Goal: Check status

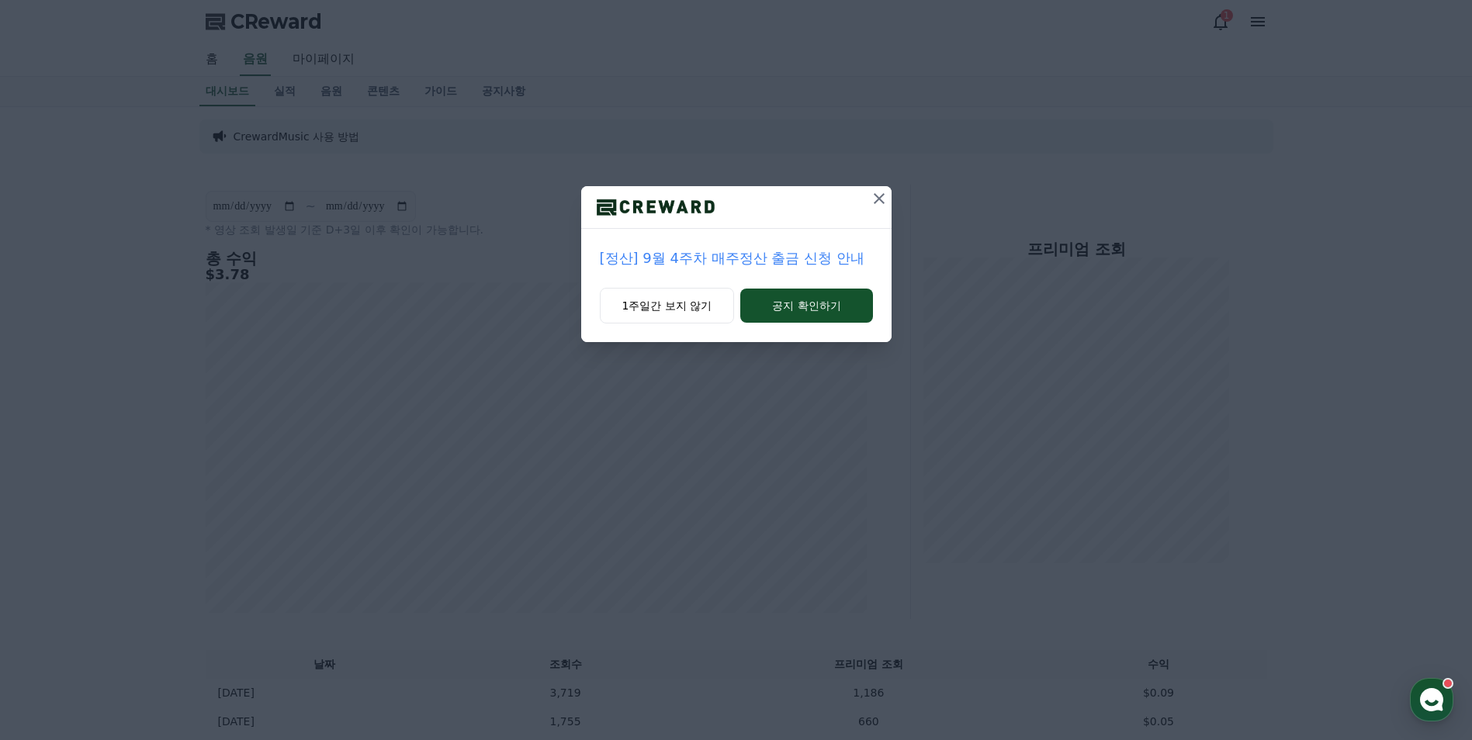
click at [879, 198] on icon at bounding box center [879, 198] width 11 height 11
click at [701, 315] on button "1주일간 보지 않기" at bounding box center [665, 306] width 135 height 36
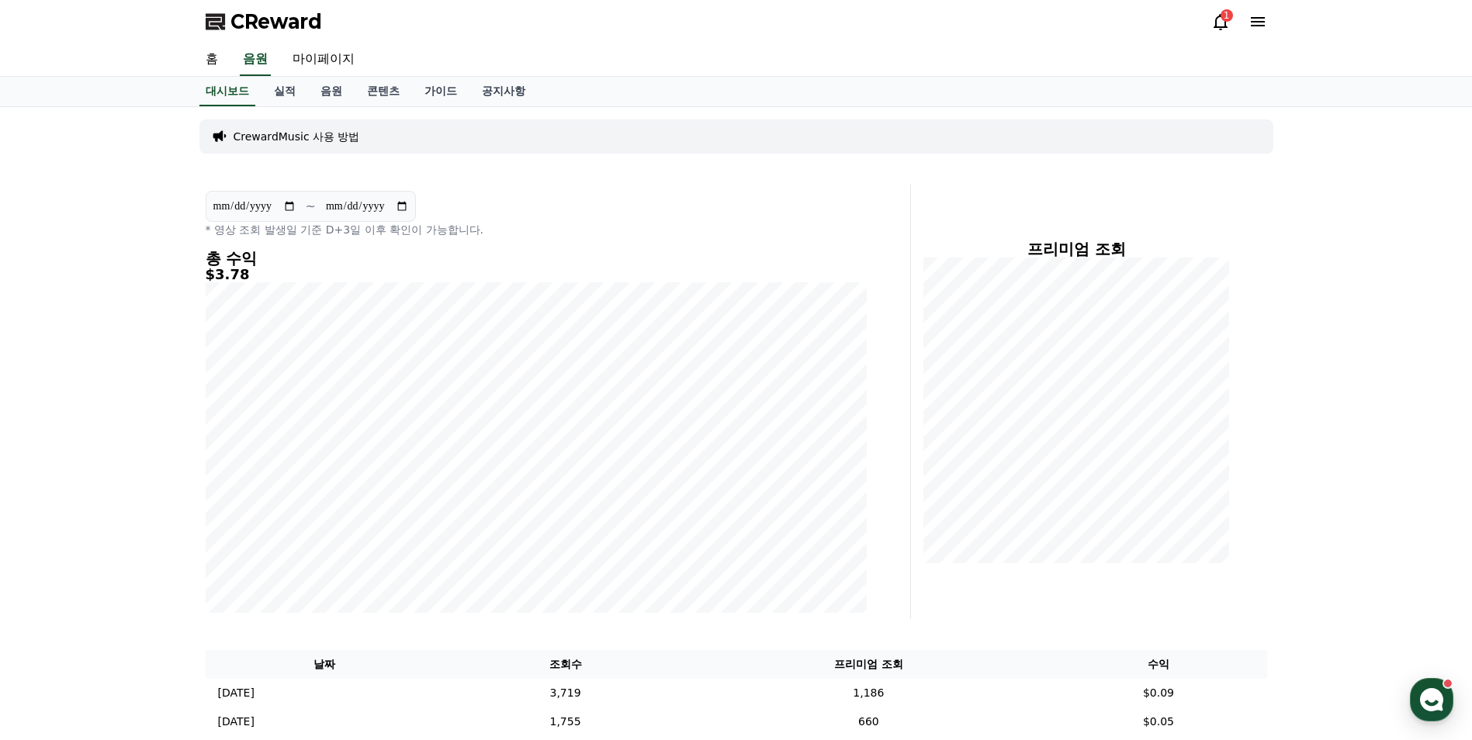
click at [1215, 19] on icon at bounding box center [1220, 21] width 19 height 19
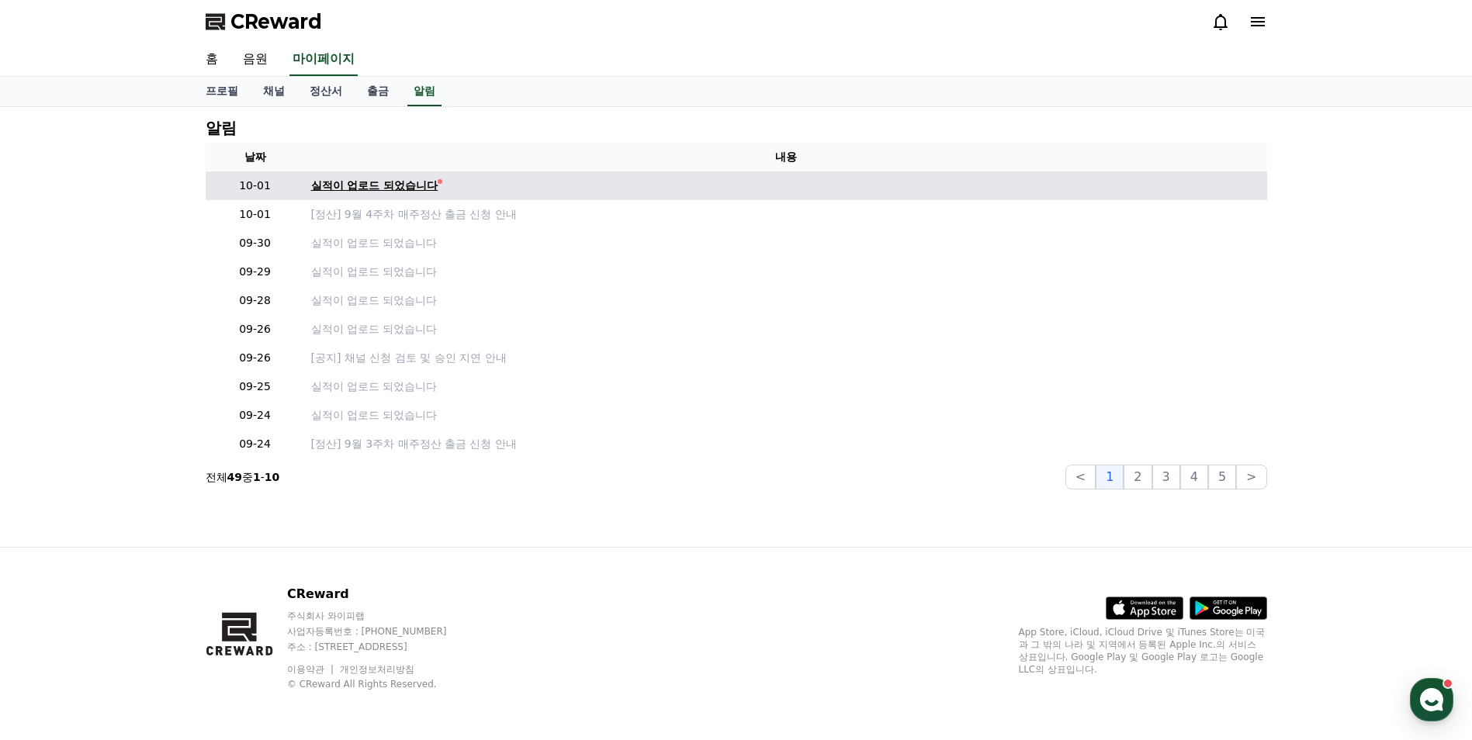
click at [390, 178] on div "실적이 업로드 되었습니다" at bounding box center [374, 186] width 127 height 16
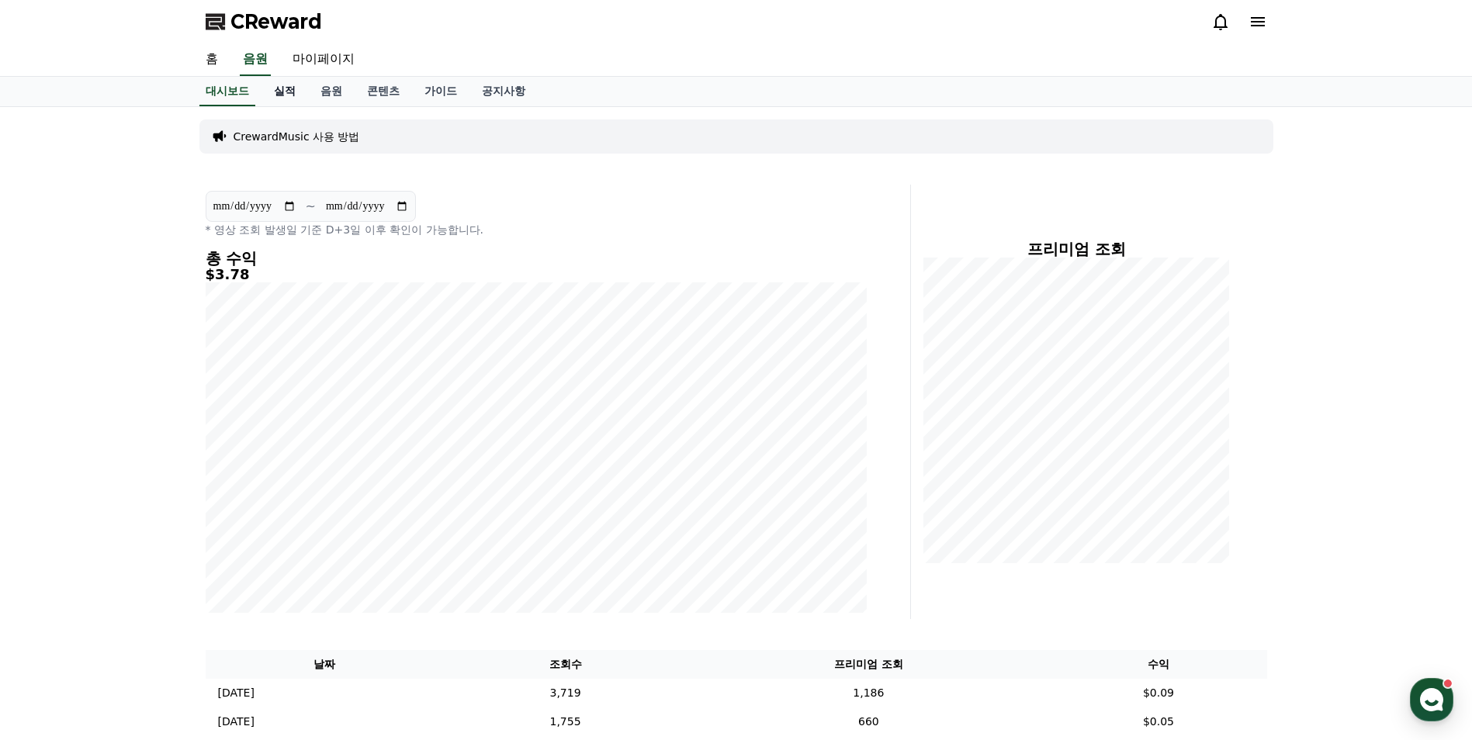
click at [290, 96] on link "실적" at bounding box center [285, 91] width 47 height 29
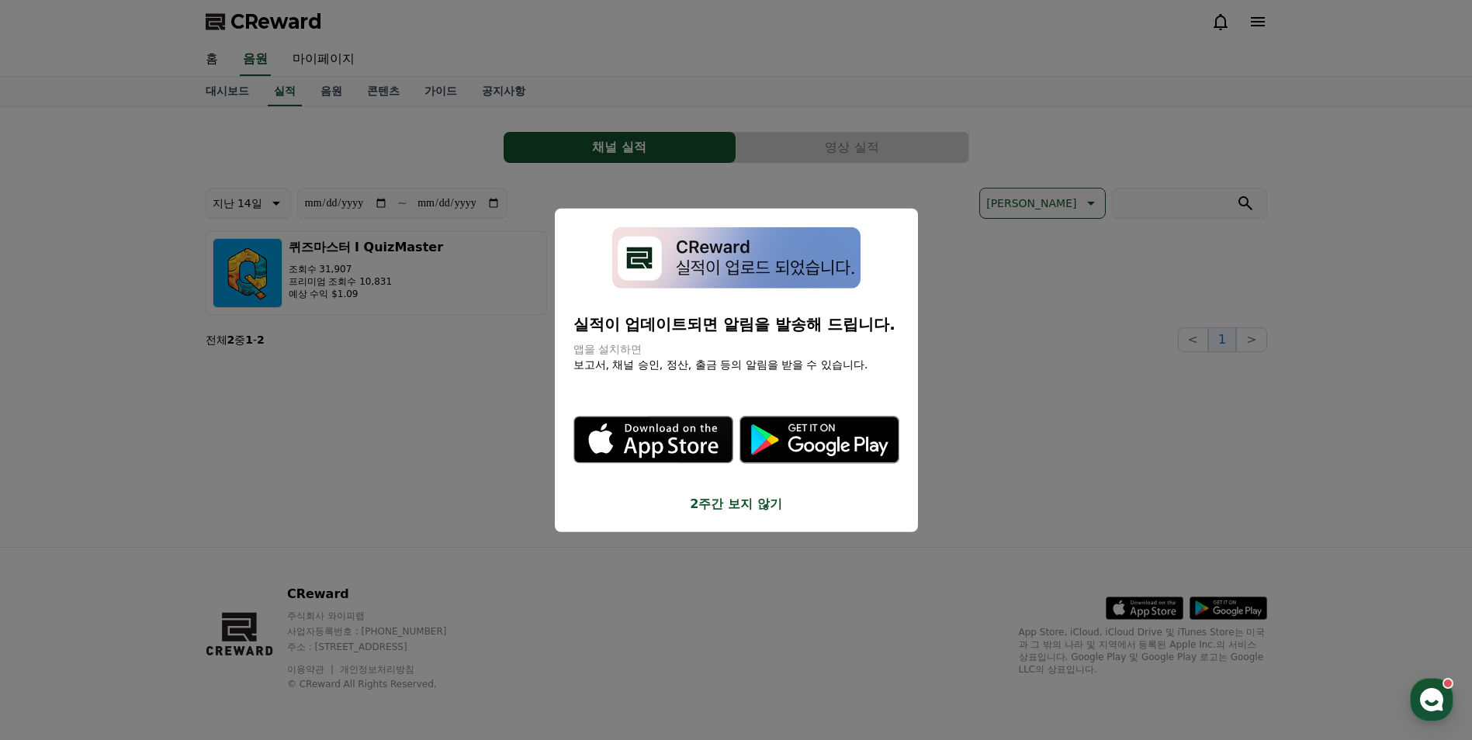
click at [751, 507] on button "2주간 보지 않기" at bounding box center [736, 503] width 326 height 19
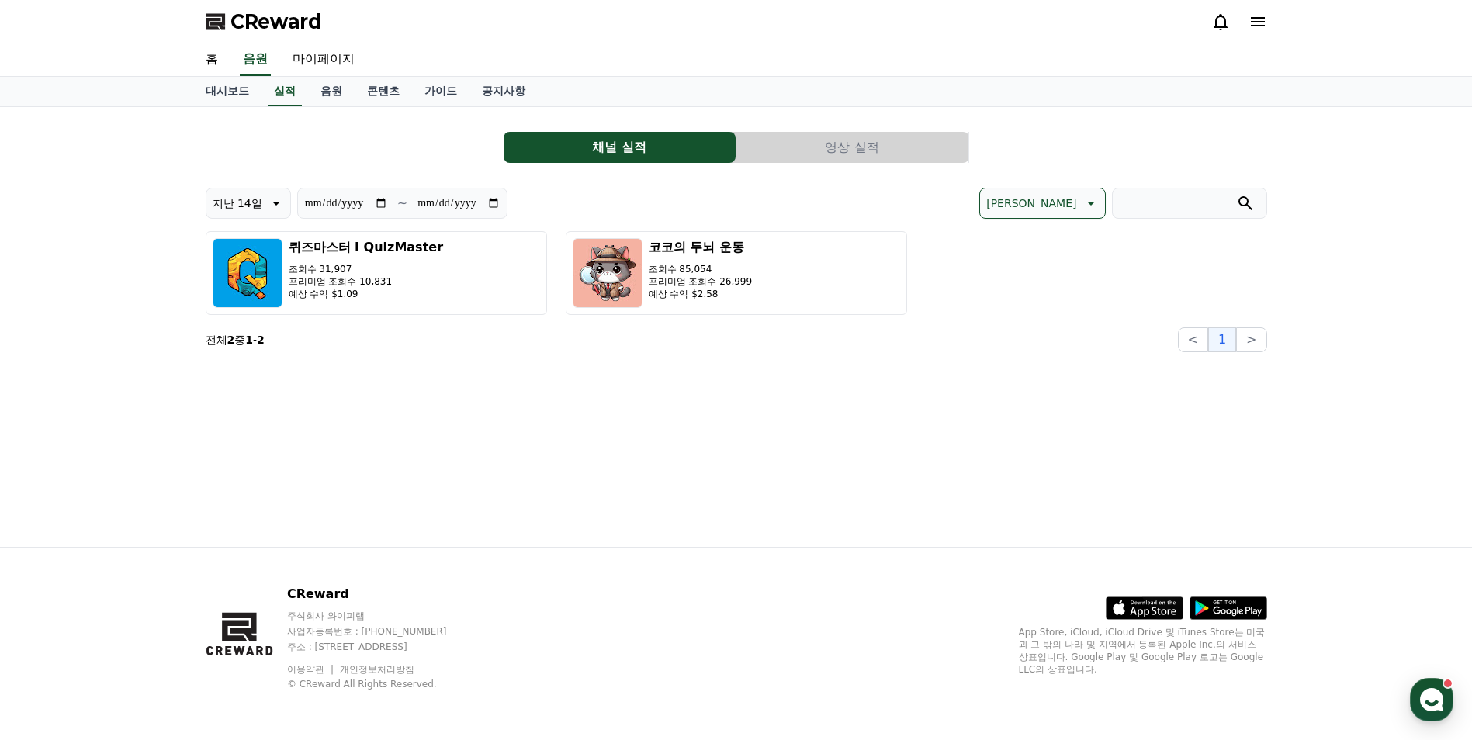
click at [875, 154] on button "영상 실적" at bounding box center [852, 147] width 232 height 31
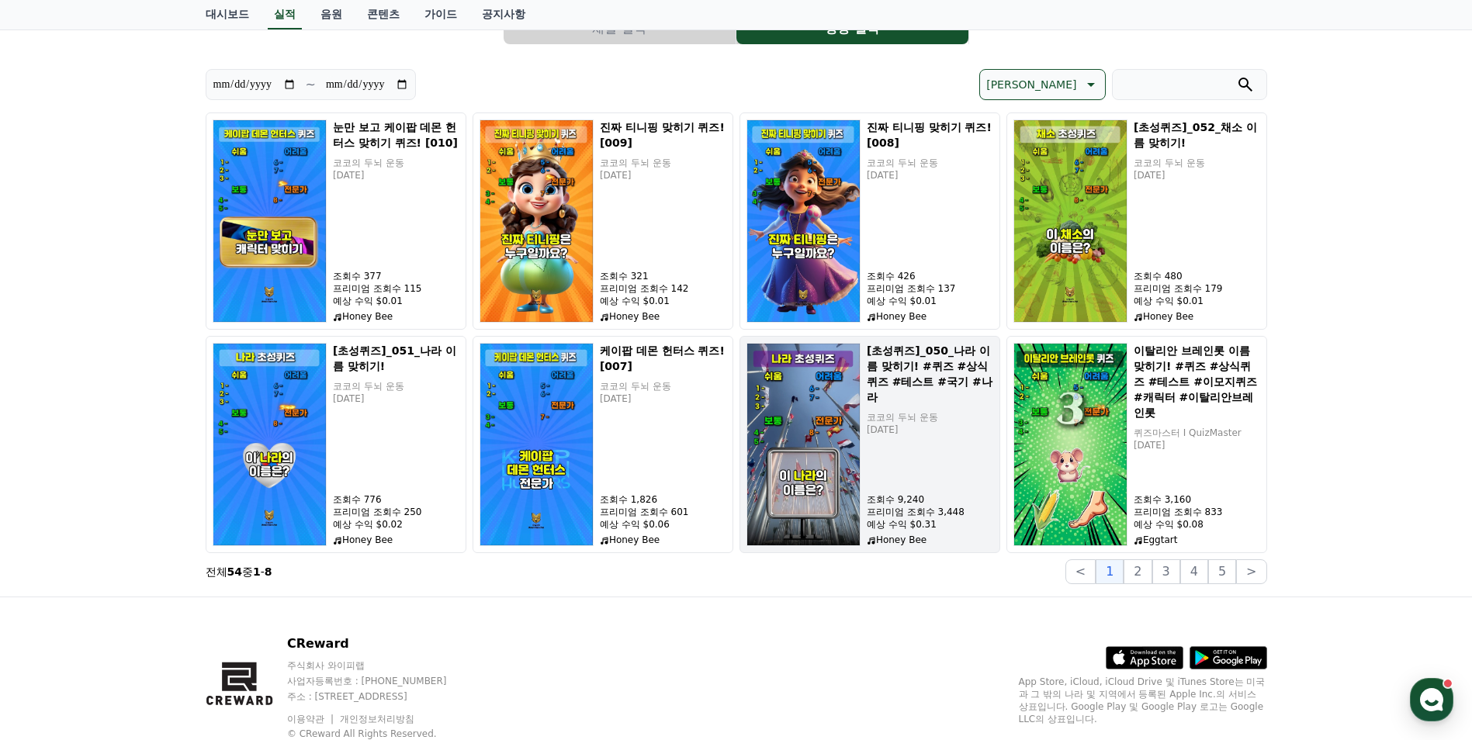
scroll to position [91, 0]
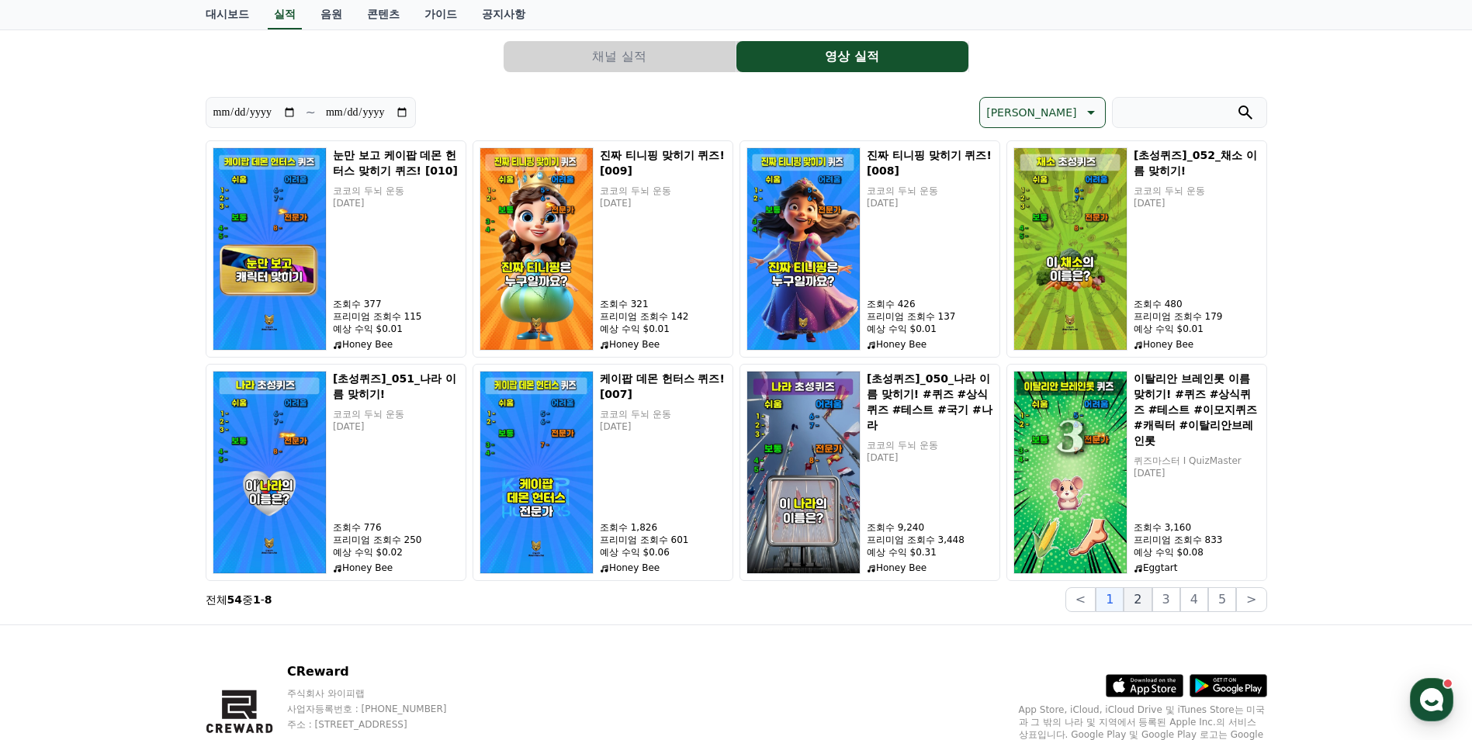
click at [1137, 594] on button "2" at bounding box center [1138, 599] width 28 height 25
